Goal: Obtain resource: Download file/media

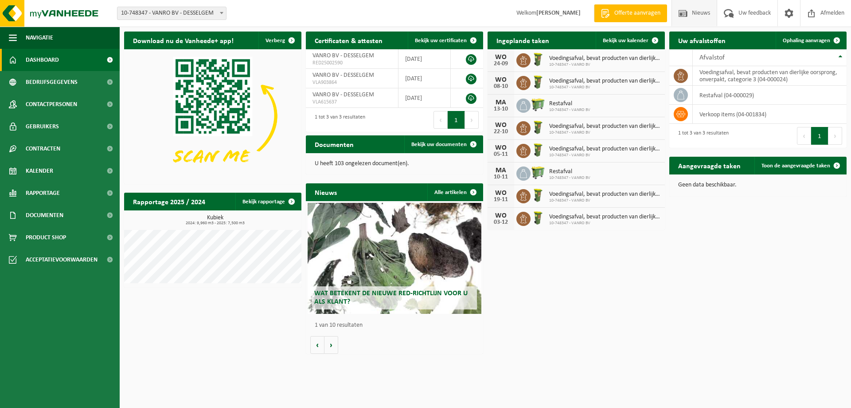
click at [693, 7] on span "Nieuws" at bounding box center [701, 13] width 23 height 26
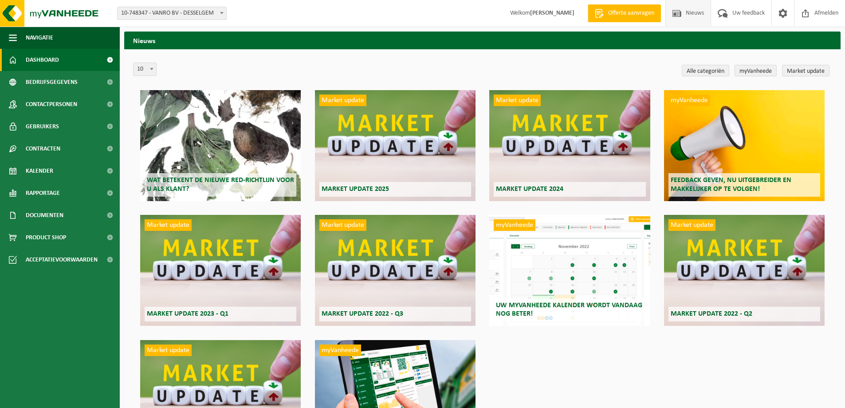
click at [42, 58] on span "Dashboard" at bounding box center [42, 60] width 33 height 22
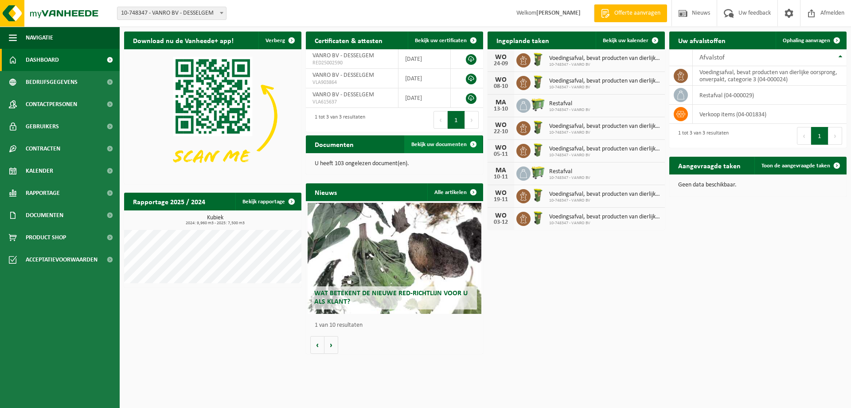
click at [457, 141] on span "Bekijk uw documenten" at bounding box center [439, 144] width 55 height 6
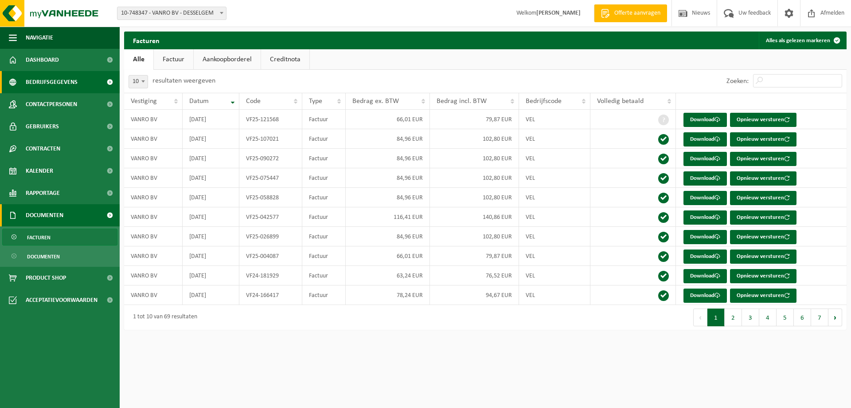
click at [66, 82] on span "Bedrijfsgegevens" at bounding box center [52, 82] width 52 height 22
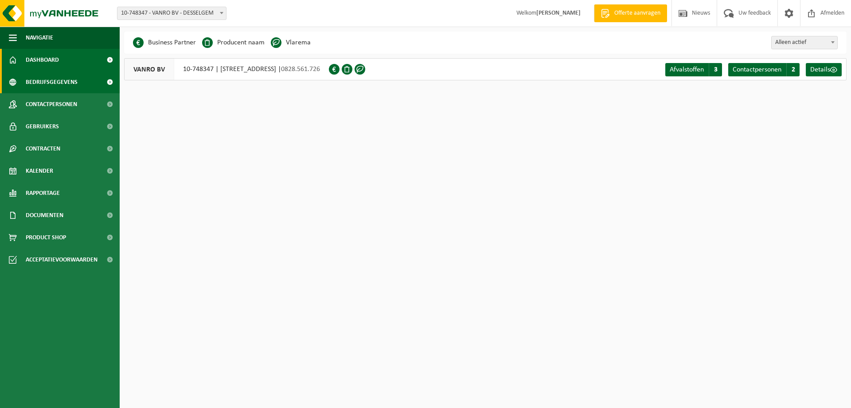
click at [60, 59] on link "Dashboard" at bounding box center [60, 60] width 120 height 22
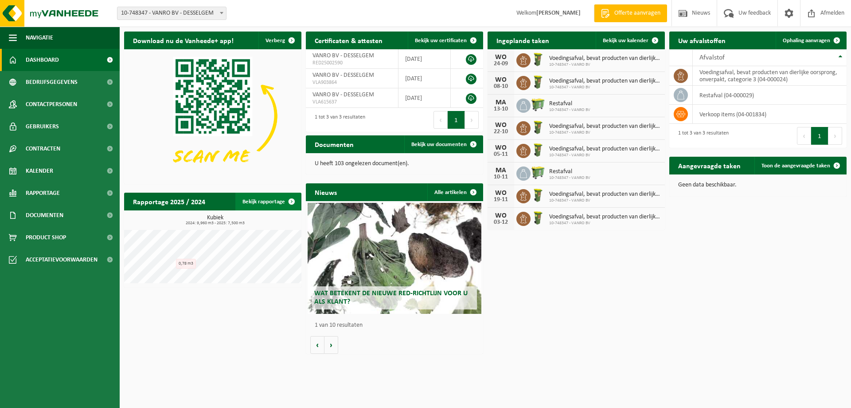
click at [270, 200] on link "Bekijk rapportage" at bounding box center [267, 201] width 65 height 18
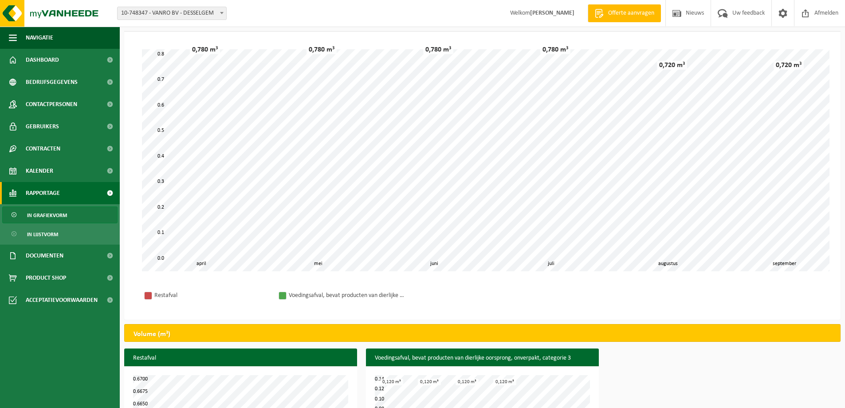
scroll to position [97, 0]
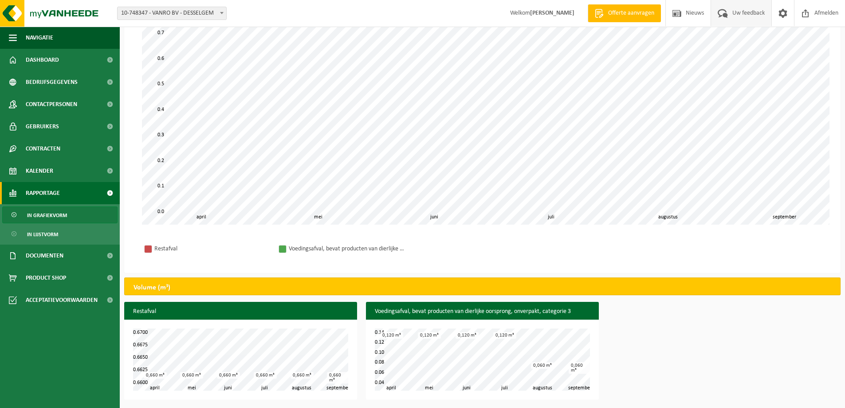
click at [753, 11] on span "Uw feedback" at bounding box center [748, 13] width 37 height 26
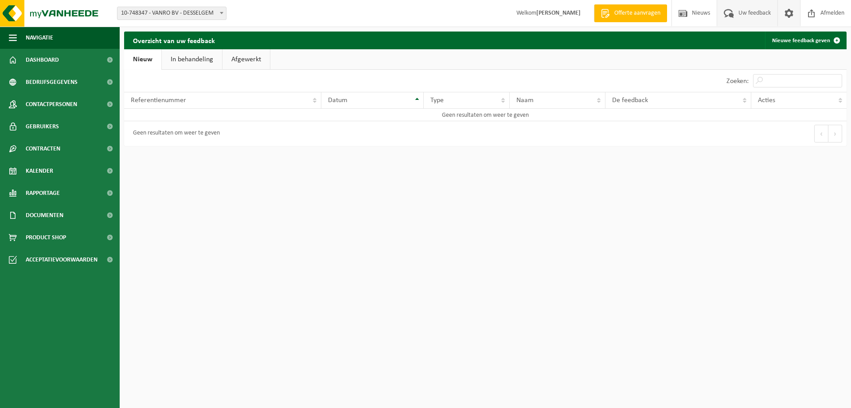
click at [788, 13] on span at bounding box center [789, 13] width 13 height 26
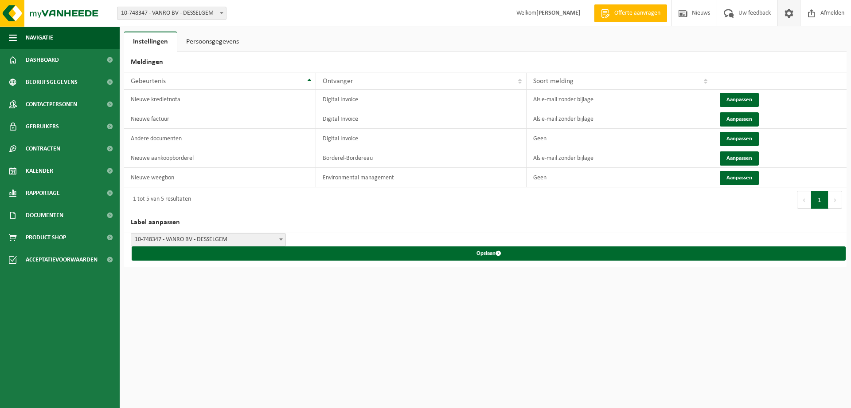
click at [222, 42] on link "Persoonsgegevens" at bounding box center [212, 41] width 71 height 20
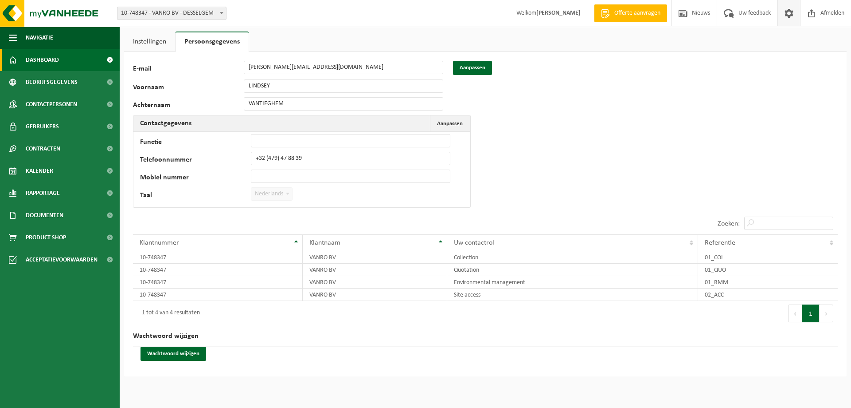
click at [47, 59] on span "Dashboard" at bounding box center [42, 60] width 33 height 22
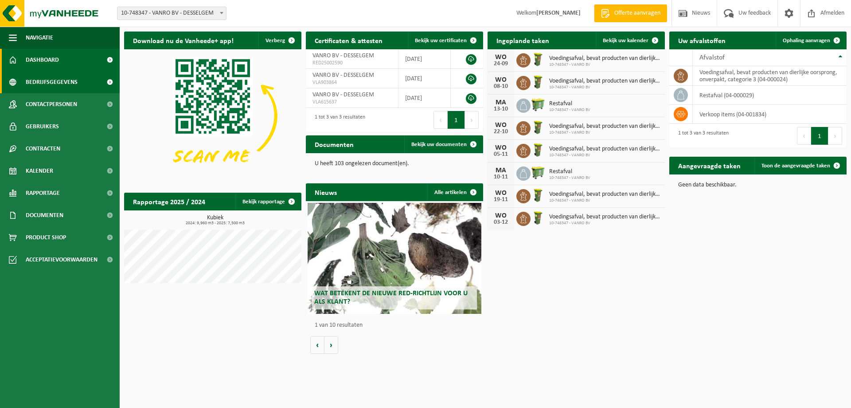
click at [47, 81] on span "Bedrijfsgegevens" at bounding box center [52, 82] width 52 height 22
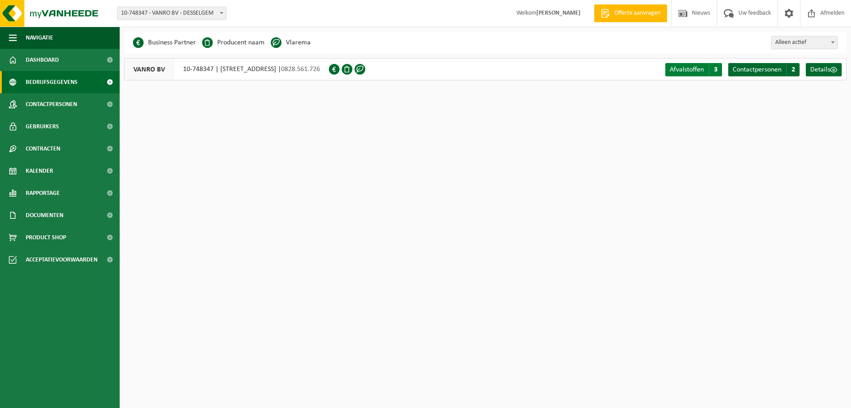
click at [687, 66] on span "Afvalstoffen" at bounding box center [687, 69] width 34 height 7
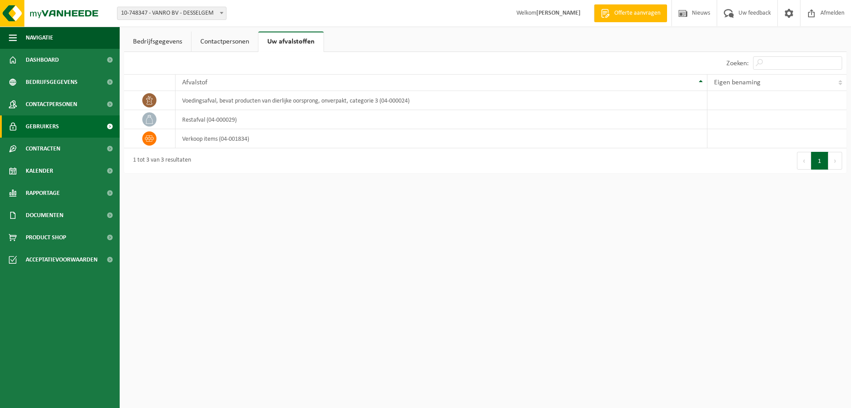
click at [48, 126] on span "Gebruikers" at bounding box center [42, 126] width 33 height 22
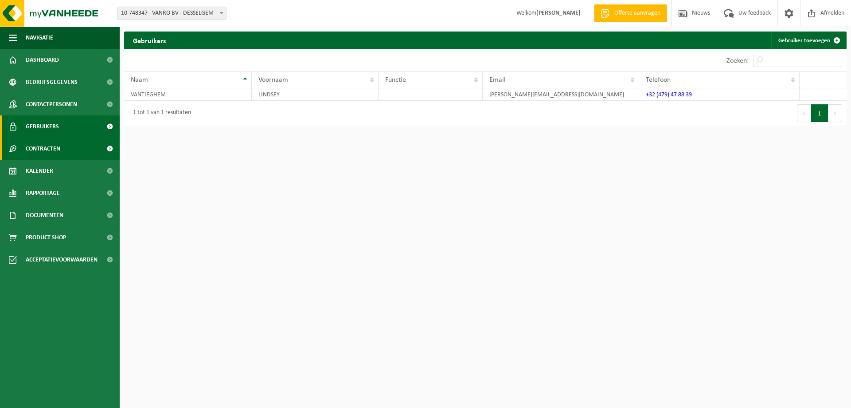
click at [43, 148] on span "Contracten" at bounding box center [43, 148] width 35 height 22
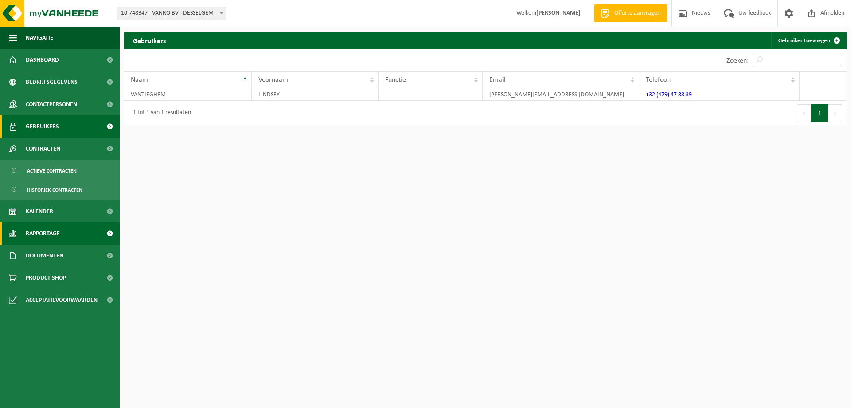
click at [58, 232] on span "Rapportage" at bounding box center [43, 233] width 34 height 22
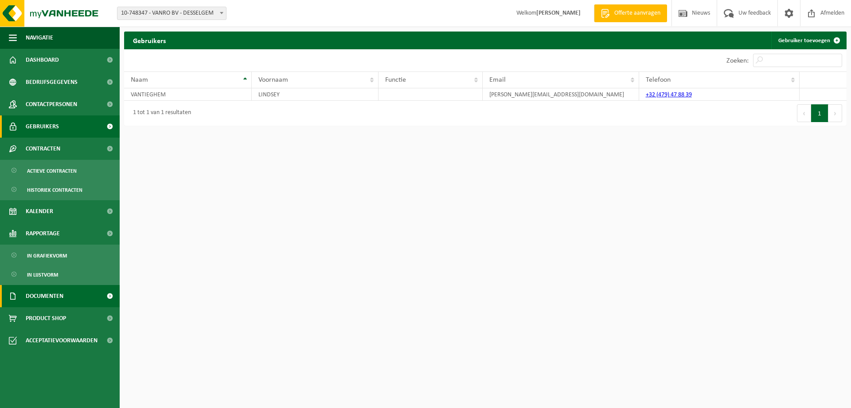
click at [53, 294] on span "Documenten" at bounding box center [45, 296] width 38 height 22
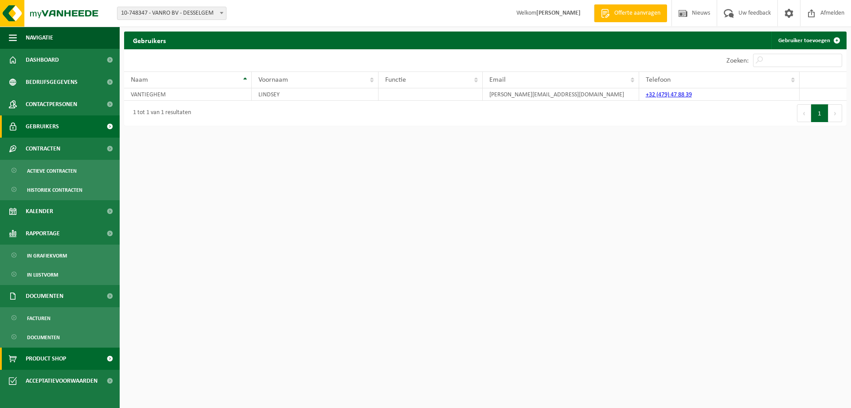
click at [58, 357] on span "Product Shop" at bounding box center [46, 358] width 40 height 22
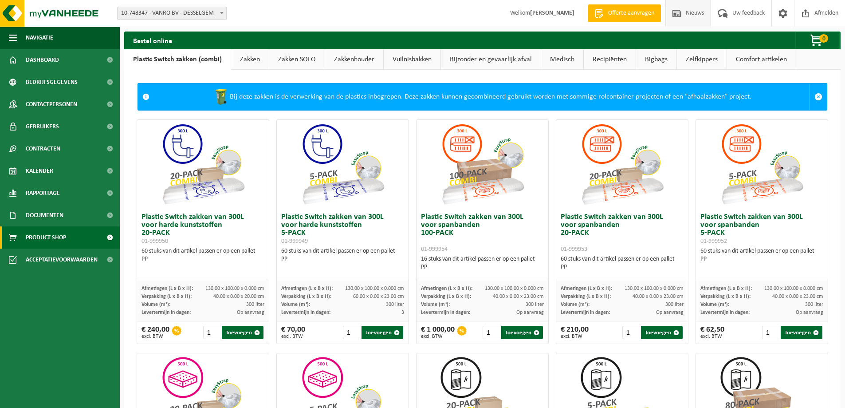
click at [697, 13] on span "Nieuws" at bounding box center [694, 13] width 23 height 26
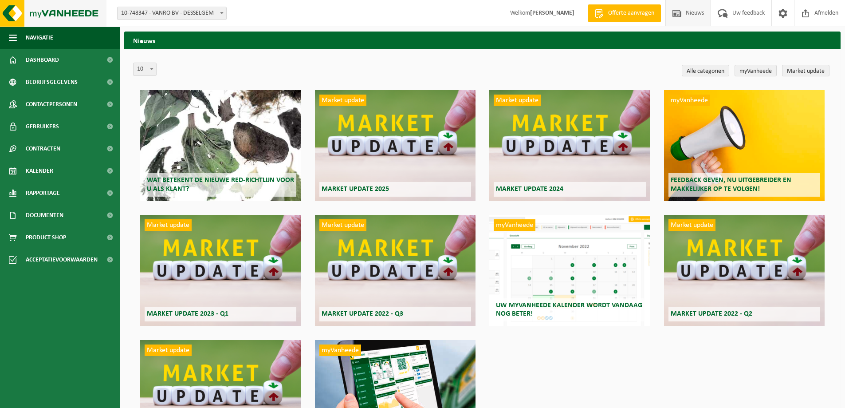
click at [12, 12] on img at bounding box center [53, 13] width 106 height 27
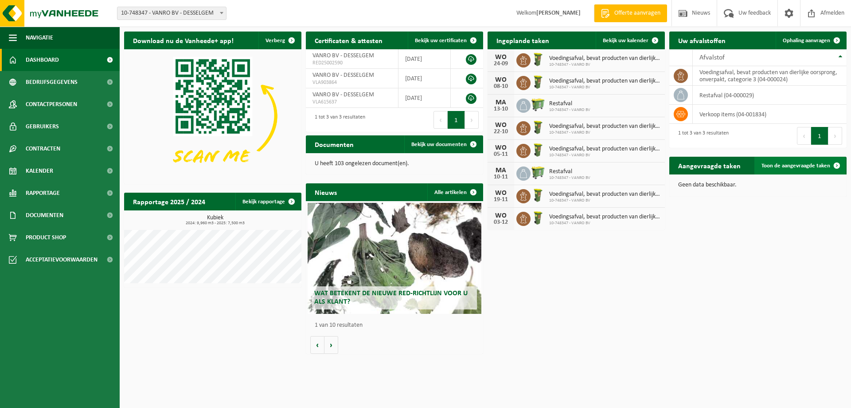
click at [812, 167] on span "Toon de aangevraagde taken" at bounding box center [796, 166] width 69 height 6
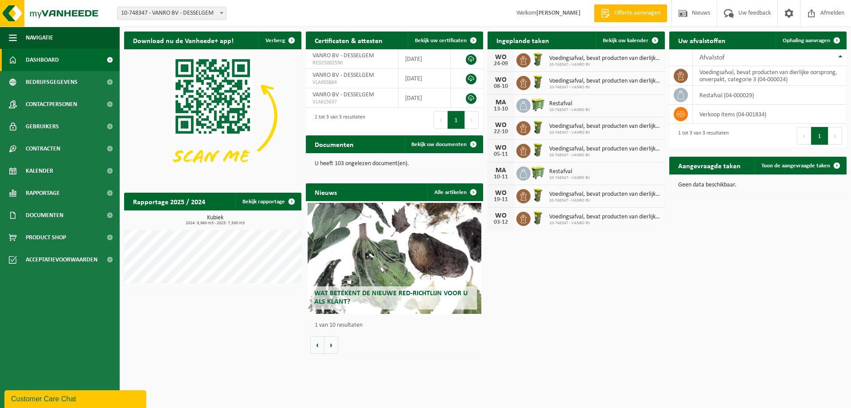
click at [45, 56] on span "Dashboard" at bounding box center [42, 60] width 33 height 22
click at [70, 58] on link "Dashboard" at bounding box center [60, 60] width 120 height 22
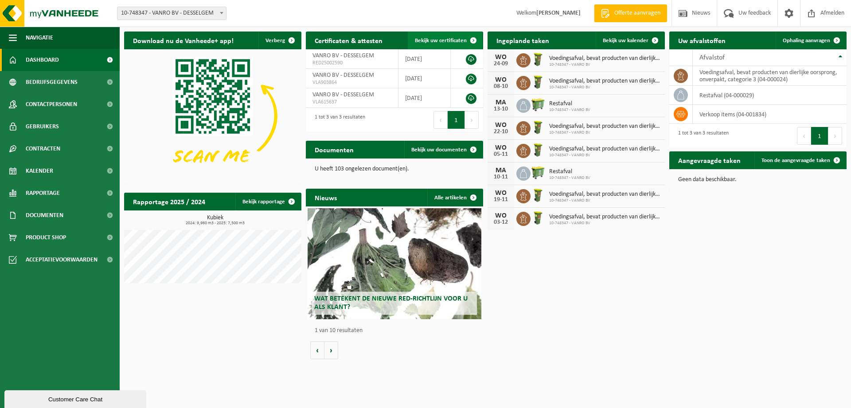
click at [428, 40] on span "Bekijk uw certificaten" at bounding box center [441, 41] width 52 height 6
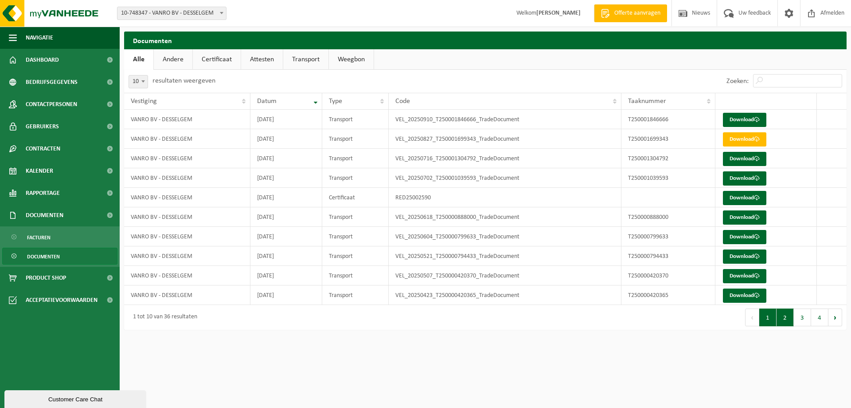
click at [783, 318] on button "2" at bounding box center [785, 317] width 17 height 18
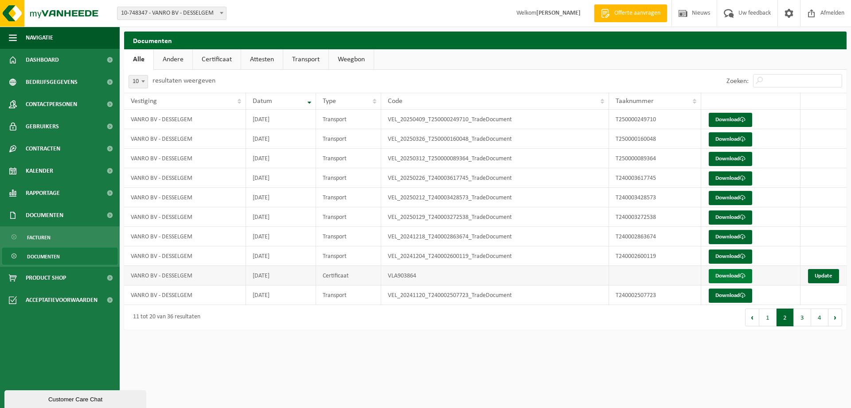
click at [714, 278] on link "Download" at bounding box center [730, 276] width 43 height 14
